Goal: Transaction & Acquisition: Purchase product/service

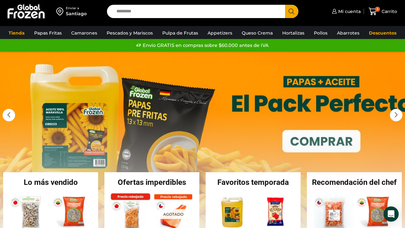
click at [163, 12] on input "Search input" at bounding box center [197, 11] width 169 height 13
type input "****"
click at [292, 11] on button "Search" at bounding box center [291, 11] width 13 height 13
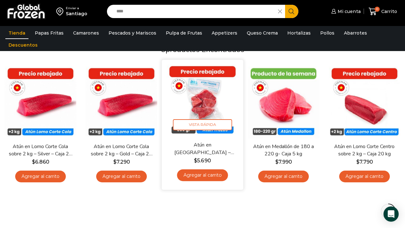
scroll to position [50, 0]
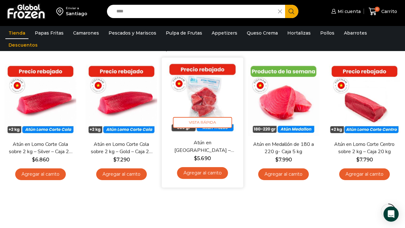
click at [205, 172] on link "Agregar al carrito" at bounding box center [202, 173] width 51 height 12
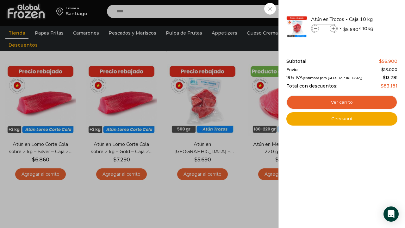
click at [367, 10] on div "1 Carrito 1 1 Shopping Cart *" at bounding box center [383, 11] width 32 height 15
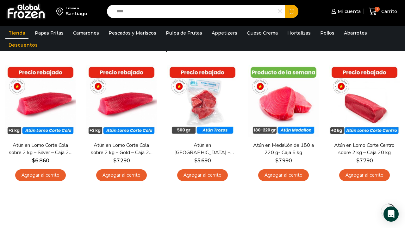
drag, startPoint x: 130, startPoint y: 10, endPoint x: 108, endPoint y: 10, distance: 21.2
click at [108, 10] on div "Search input **** Search" at bounding box center [203, 11] width 192 height 13
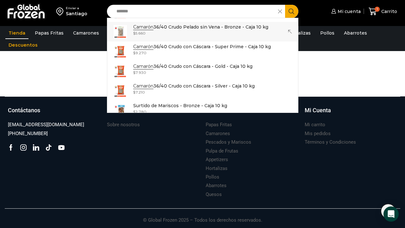
scroll to position [447, 0]
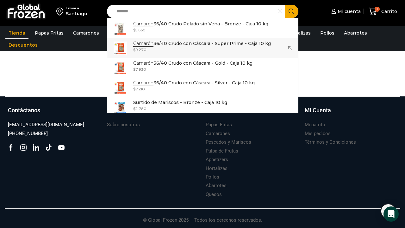
type input "*******"
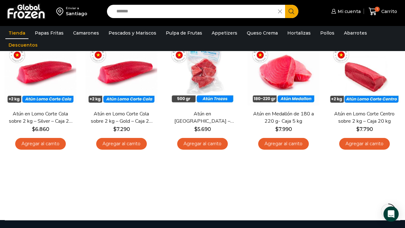
scroll to position [85, 0]
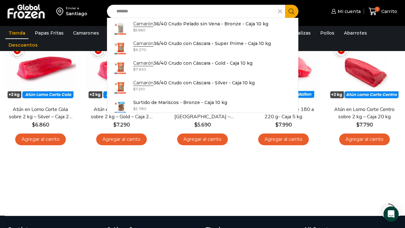
click at [162, 12] on input "*******" at bounding box center [194, 11] width 162 height 13
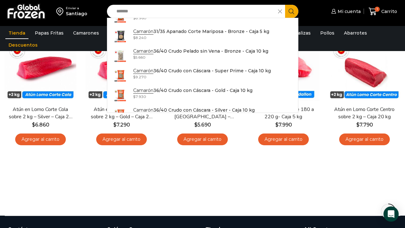
scroll to position [422, 0]
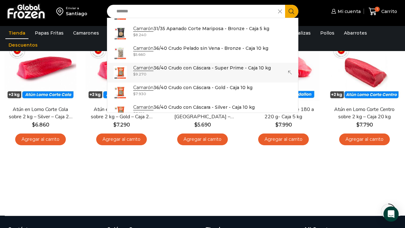
click at [121, 59] on div "Enviar a Santiago Search input ******* Search Camarón 100/200 Cocido Pelado - S…" at bounding box center [202, 65] width 405 height 301
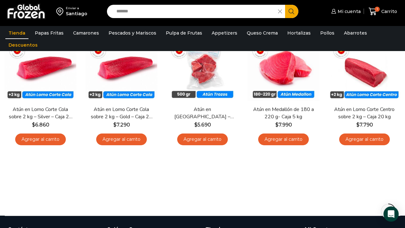
click at [292, 9] on icon "Search button" at bounding box center [292, 12] width 6 height 6
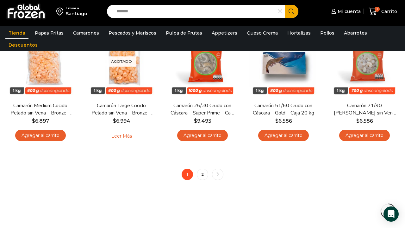
scroll to position [472, 0]
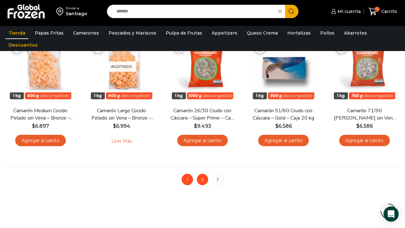
click at [202, 178] on link "2" at bounding box center [202, 179] width 11 height 11
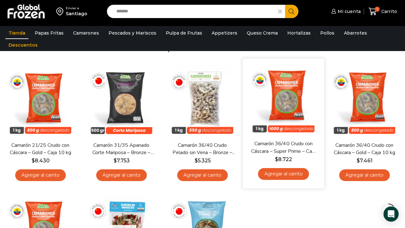
scroll to position [49, 0]
click at [283, 172] on link "Agregar al carrito" at bounding box center [283, 174] width 51 height 12
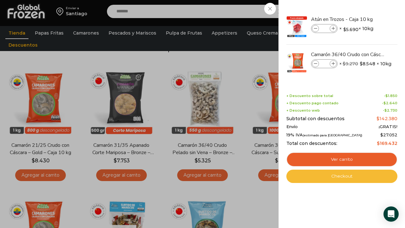
click at [343, 175] on link "Checkout" at bounding box center [342, 175] width 111 height 13
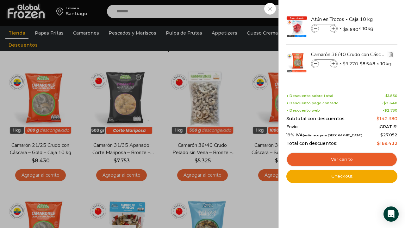
click at [333, 62] on icon at bounding box center [333, 63] width 3 height 3
type input "*"
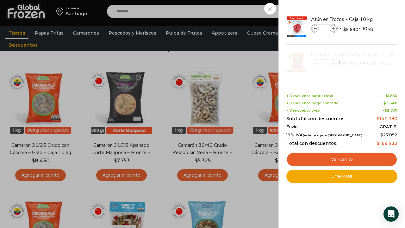
click at [334, 63] on div at bounding box center [342, 62] width 112 height 35
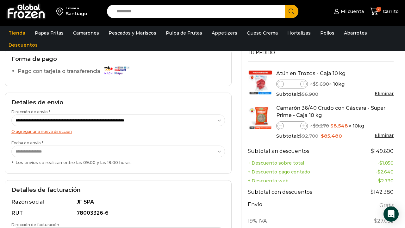
scroll to position [41, 0]
click at [303, 124] on icon at bounding box center [303, 125] width 3 height 3
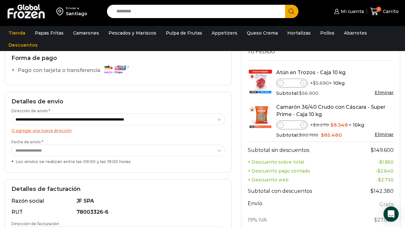
scroll to position [42, 0]
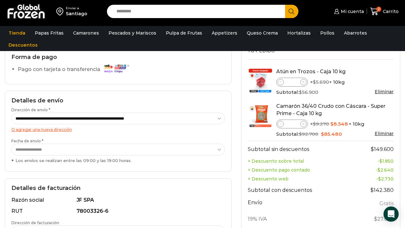
click at [304, 122] on icon at bounding box center [303, 123] width 3 height 3
click at [281, 122] on icon at bounding box center [280, 123] width 3 height 3
type input "*"
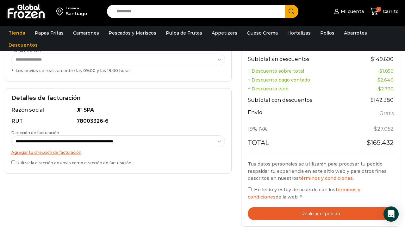
scroll to position [135, 0]
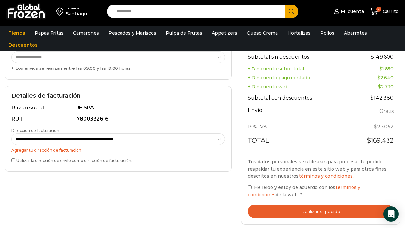
click at [305, 150] on div "Tus datos personales se utilizarán para procesar tu pedido, respaldar tu experi…" at bounding box center [321, 183] width 146 height 67
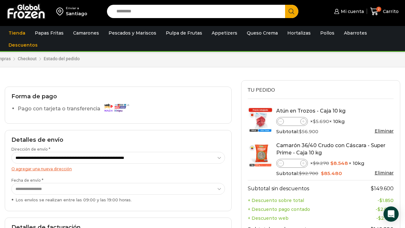
scroll to position [0, 0]
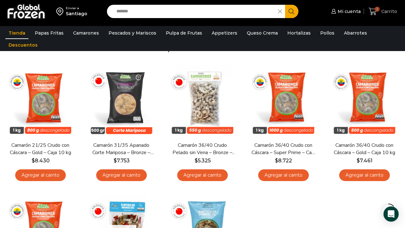
click at [377, 12] on icon at bounding box center [373, 11] width 9 height 9
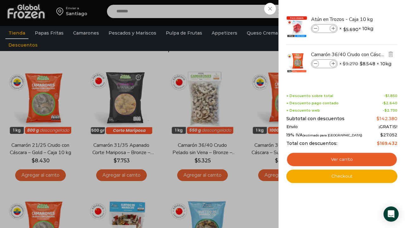
click at [334, 63] on icon at bounding box center [333, 63] width 3 height 3
type input "*"
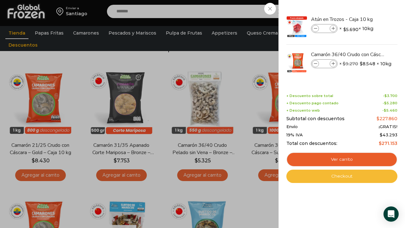
click at [344, 175] on link "Checkout" at bounding box center [342, 175] width 111 height 13
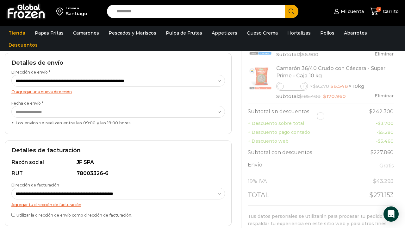
scroll to position [82, 0]
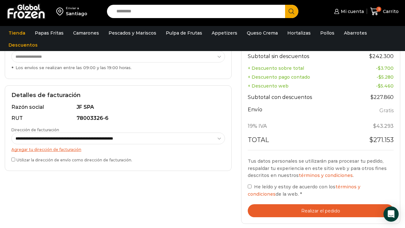
scroll to position [136, 0]
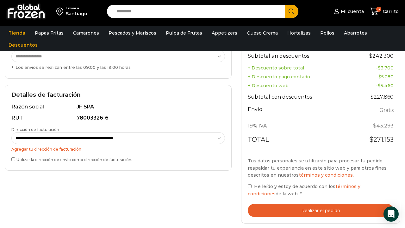
click at [314, 206] on button "Realizar el pedido" at bounding box center [321, 210] width 146 height 13
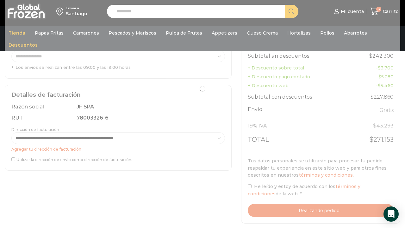
click at [314, 206] on div at bounding box center [203, 89] width 396 height 282
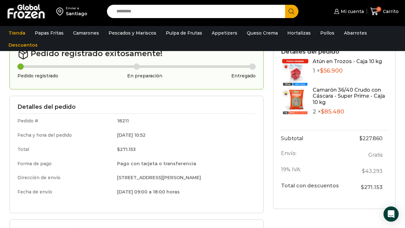
scroll to position [29, 0]
